Goal: Book appointment/travel/reservation

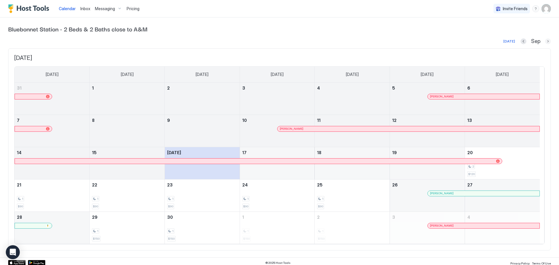
click at [545, 42] on button "Next month" at bounding box center [548, 41] width 6 height 6
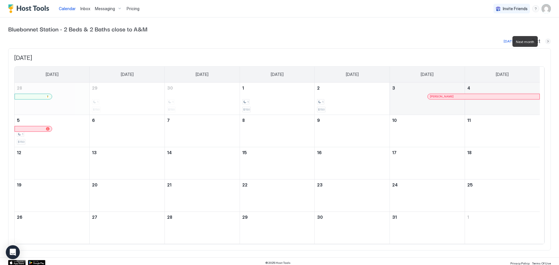
click at [545, 42] on button "Next month" at bounding box center [548, 41] width 6 height 6
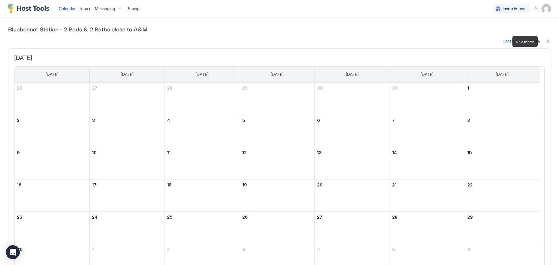
click at [545, 42] on button "Next month" at bounding box center [548, 41] width 6 height 6
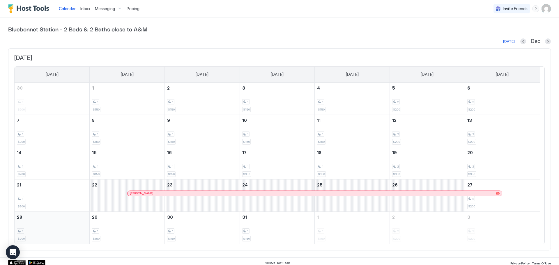
click at [52, 225] on div "1 $200" at bounding box center [52, 227] width 70 height 27
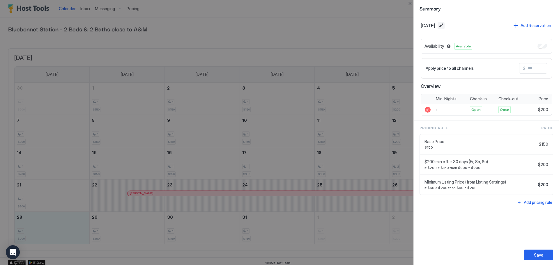
click at [445, 24] on button "Edit date range" at bounding box center [441, 25] width 7 height 7
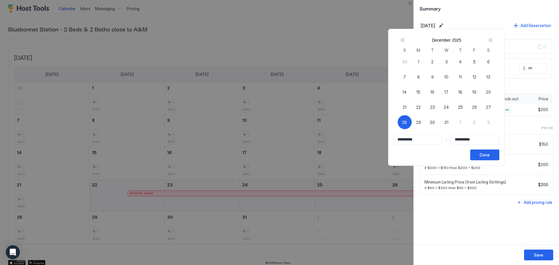
click at [461, 122] on span "1" at bounding box center [460, 122] width 1 height 6
type input "**********"
click at [407, 121] on span "28" at bounding box center [404, 122] width 5 height 6
type input "**********"
click at [477, 142] on input "Input Field" at bounding box center [475, 140] width 48 height 10
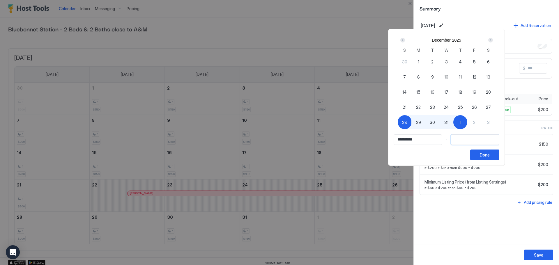
click at [461, 125] on span "1" at bounding box center [460, 122] width 1 height 6
type input "**********"
click at [490, 153] on div "Done" at bounding box center [485, 155] width 10 height 6
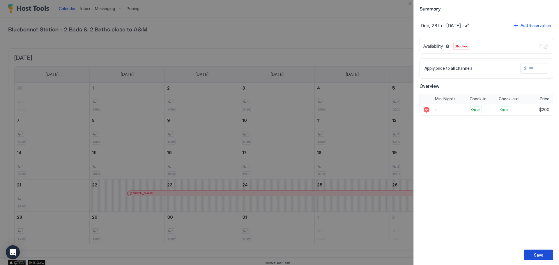
click at [543, 255] on div "Save" at bounding box center [538, 255] width 9 height 6
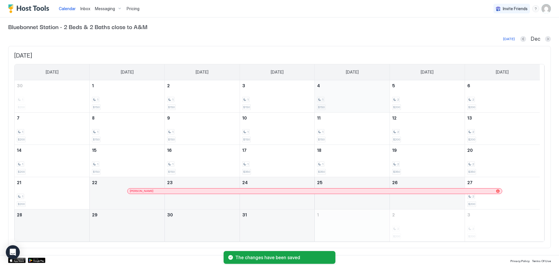
scroll to position [3, 0]
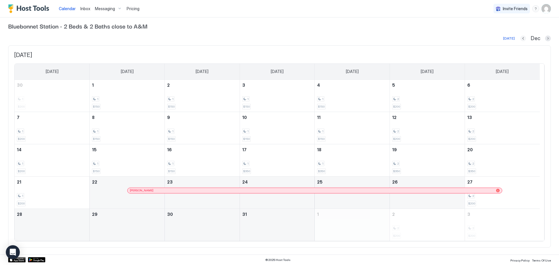
click at [520, 39] on button "Previous month" at bounding box center [523, 39] width 6 height 6
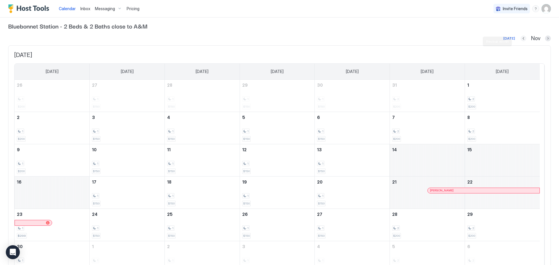
scroll to position [0, 0]
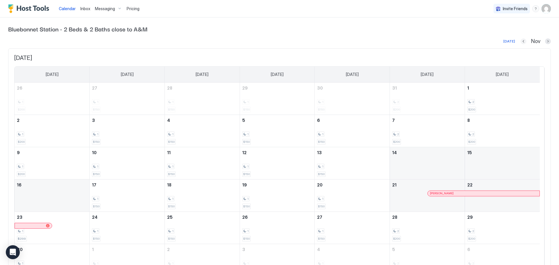
click at [521, 40] on button "Previous month" at bounding box center [524, 41] width 6 height 6
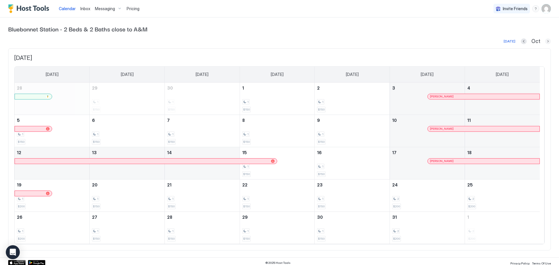
click at [545, 42] on button "Next month" at bounding box center [548, 41] width 6 height 6
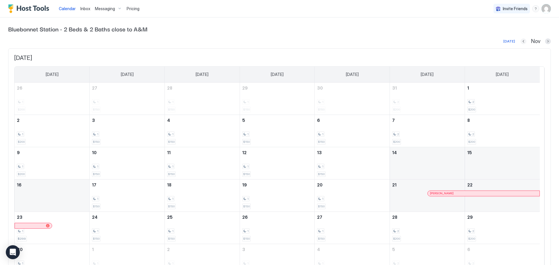
click at [521, 40] on button "Previous month" at bounding box center [524, 41] width 6 height 6
